Goal: Task Accomplishment & Management: Use online tool/utility

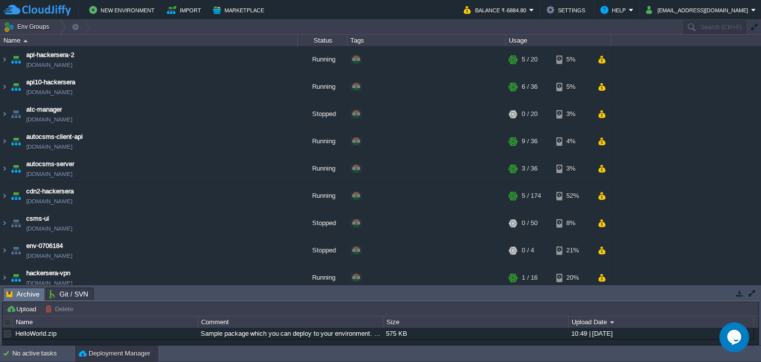
scroll to position [331, 0]
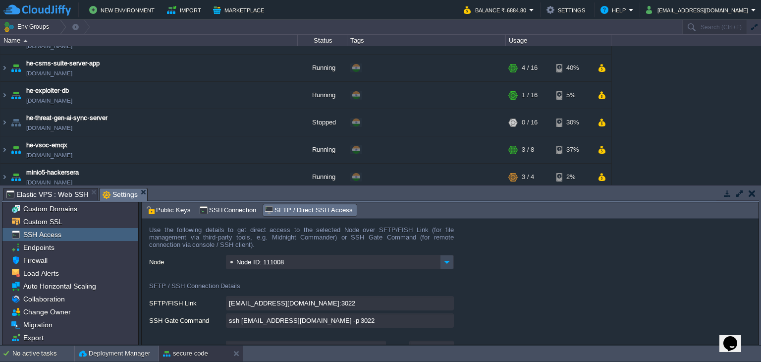
scroll to position [467, 0]
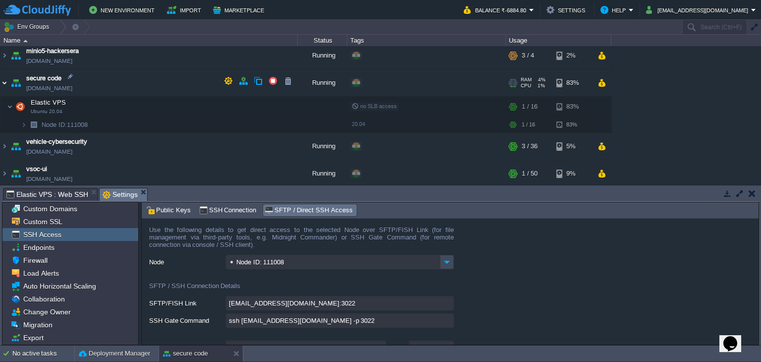
click at [5, 83] on img at bounding box center [4, 82] width 8 height 27
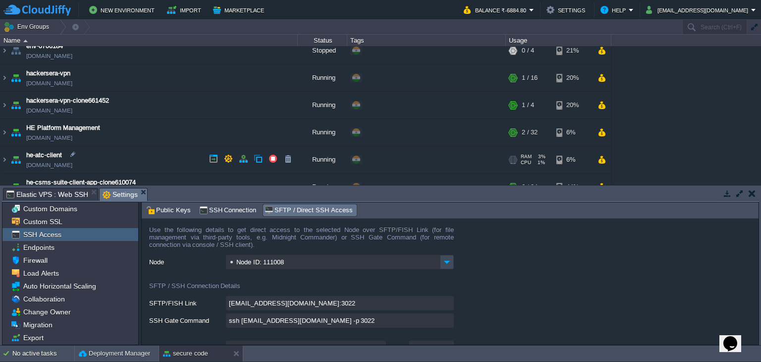
scroll to position [189, 0]
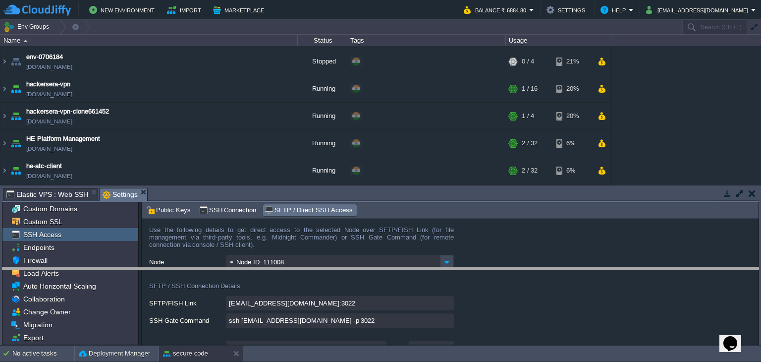
drag, startPoint x: 188, startPoint y: 197, endPoint x: 210, endPoint y: 273, distance: 79.5
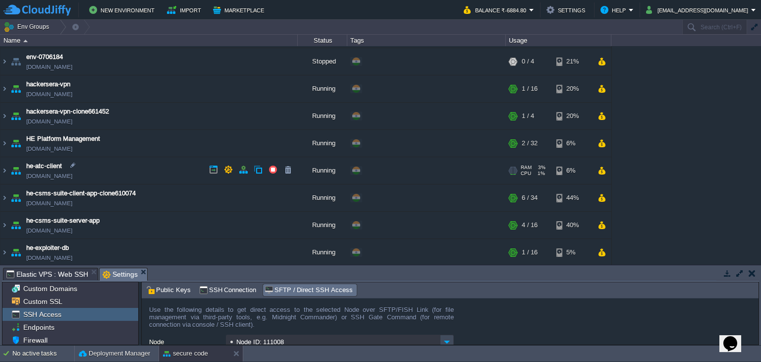
scroll to position [351, 0]
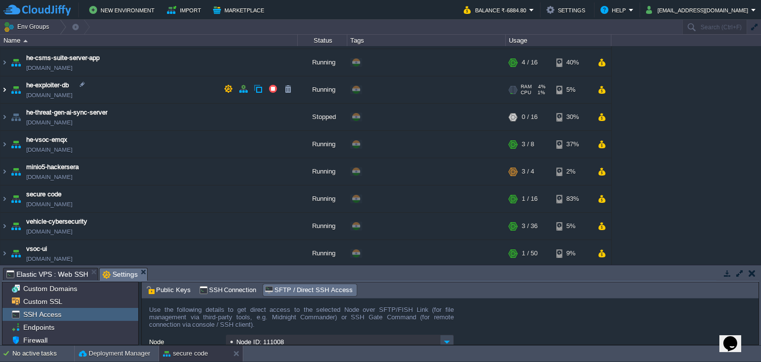
click at [5, 90] on img at bounding box center [4, 89] width 8 height 27
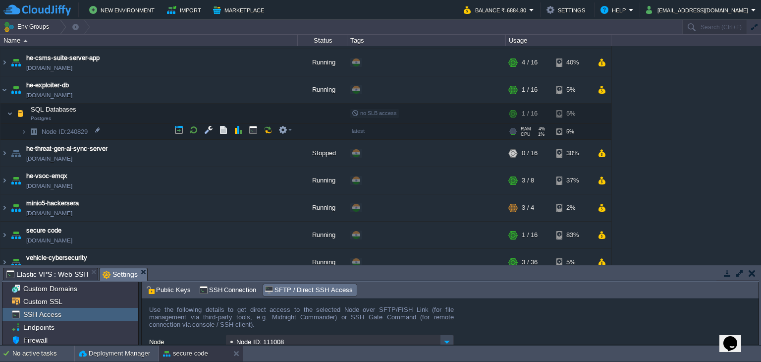
click at [28, 128] on img at bounding box center [34, 131] width 14 height 15
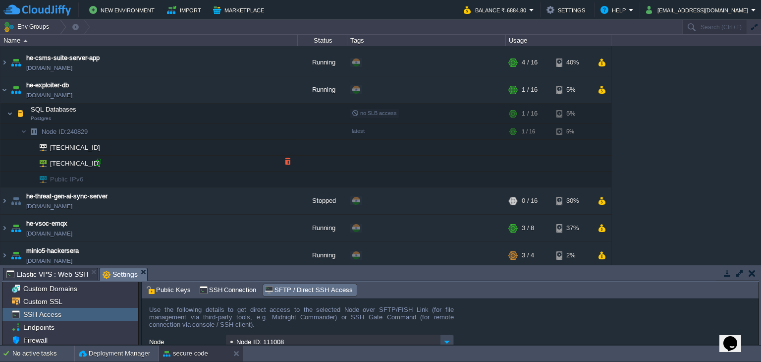
click at [95, 162] on div at bounding box center [98, 162] width 9 height 9
click at [283, 113] on button "button" at bounding box center [282, 111] width 9 height 9
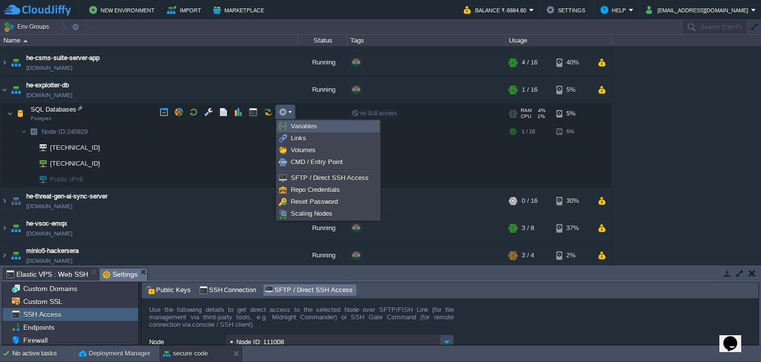
click at [303, 123] on span "Variables" at bounding box center [304, 125] width 26 height 7
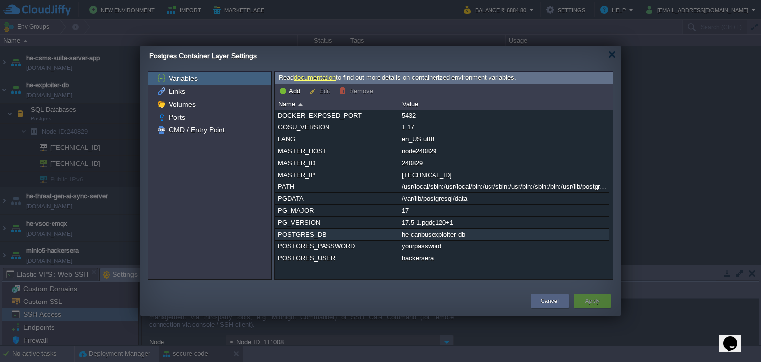
click at [458, 233] on div "he-canbusexploiter-db" at bounding box center [503, 233] width 209 height 11
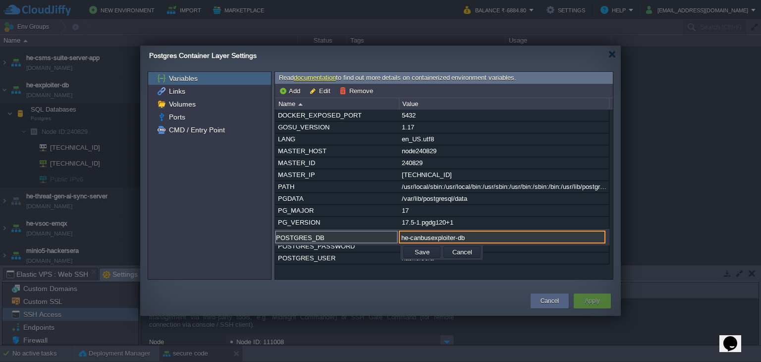
click at [472, 238] on input "he-canbusexploiter-db" at bounding box center [502, 236] width 207 height 13
click at [470, 253] on button "Cancel" at bounding box center [462, 251] width 26 height 9
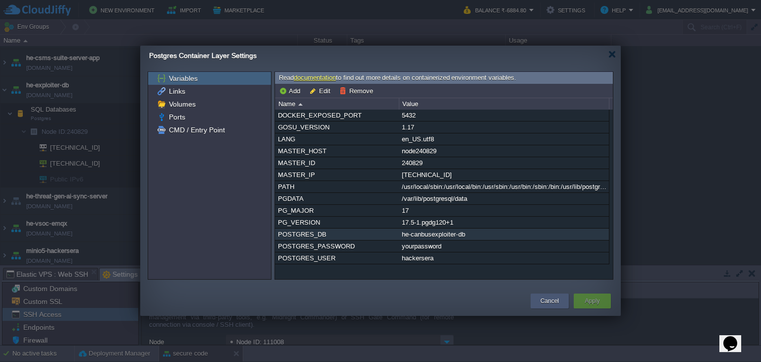
click at [545, 302] on button "Cancel" at bounding box center [549, 301] width 18 height 10
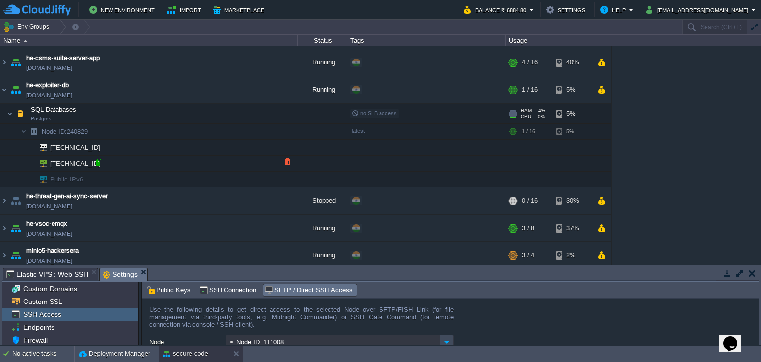
click at [101, 159] on div at bounding box center [98, 162] width 9 height 9
